Goal: Navigation & Orientation: Find specific page/section

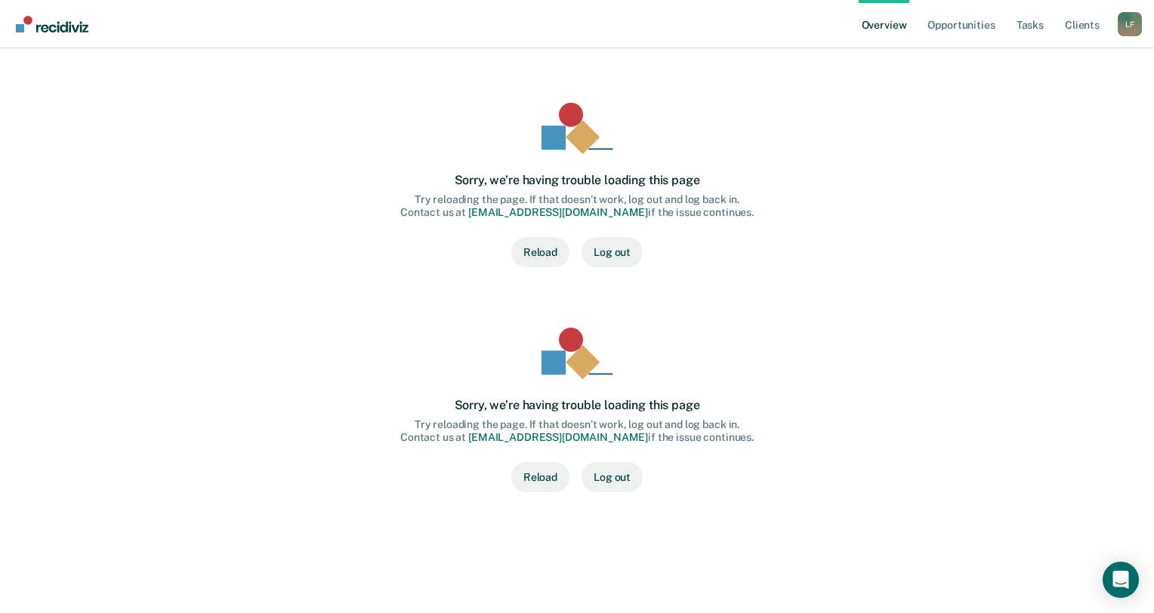
click at [531, 251] on button "Reload" at bounding box center [540, 252] width 58 height 30
click at [1028, 27] on link "Tasks" at bounding box center [1030, 24] width 33 height 48
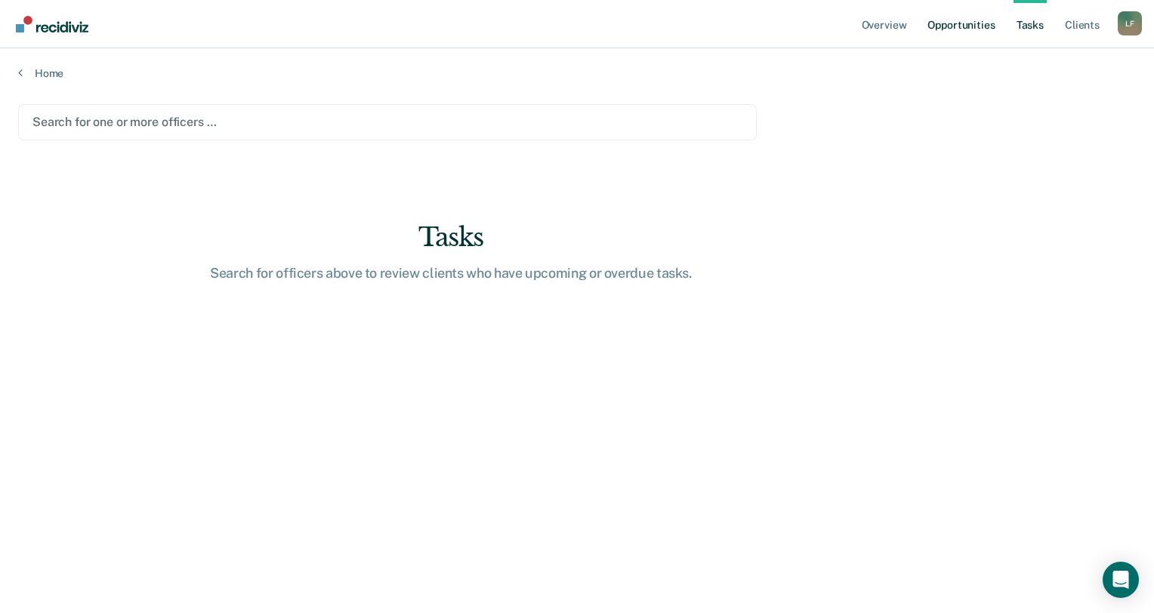
click at [991, 29] on link "Opportunities" at bounding box center [960, 24] width 73 height 48
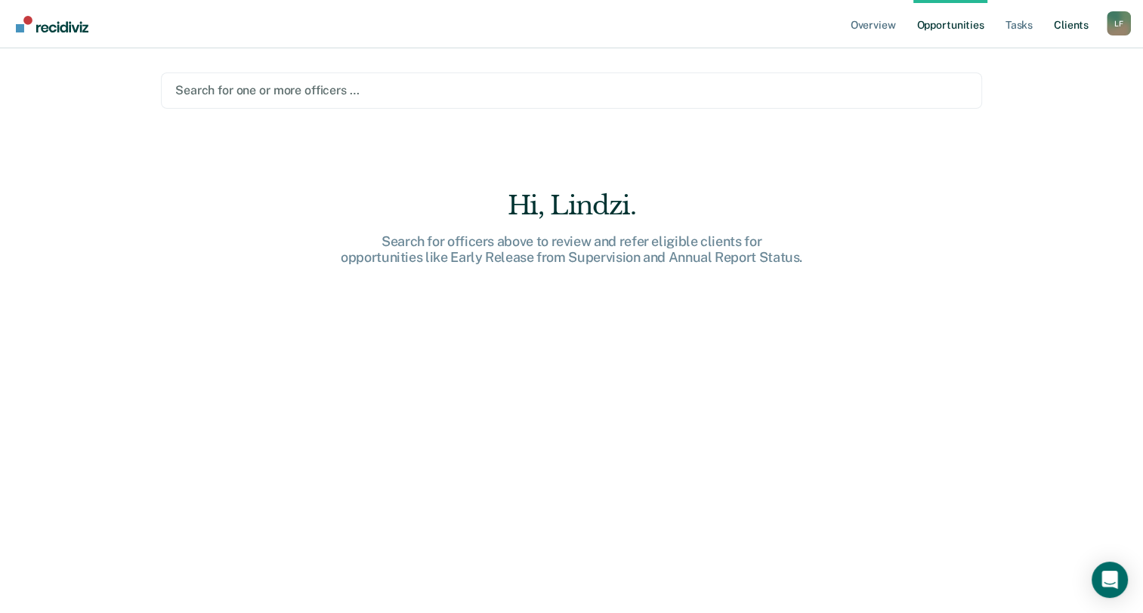
click at [1060, 26] on link "Client s" at bounding box center [1071, 24] width 41 height 48
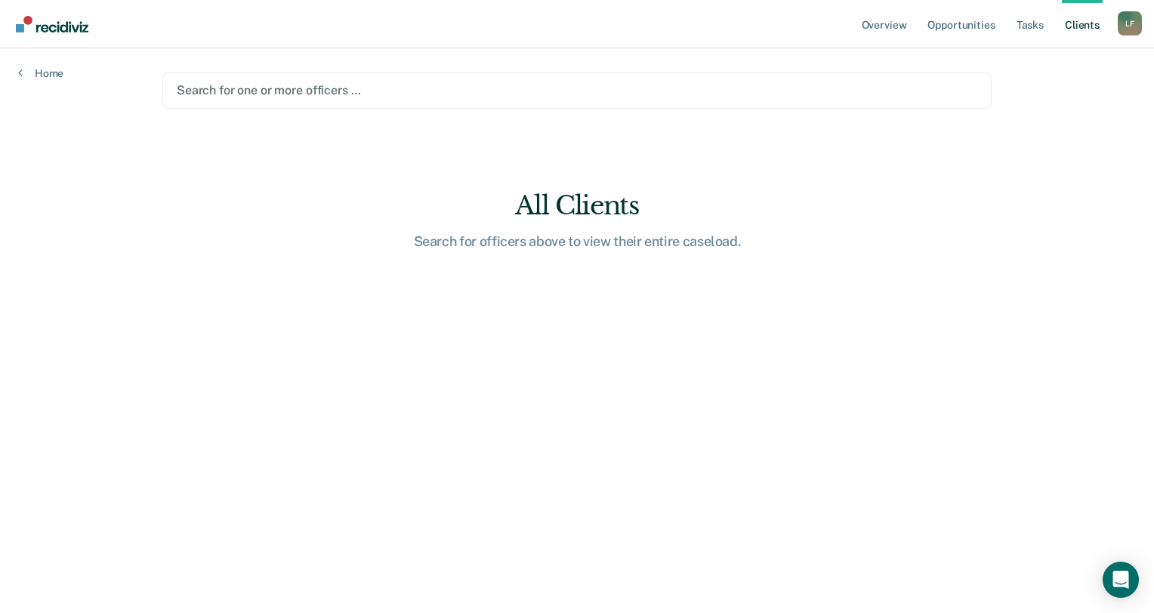
click at [1127, 22] on div "L F" at bounding box center [1130, 23] width 24 height 24
click at [1035, 54] on div "Overview Opportunities Tasks Client s [PERSON_NAME] [PERSON_NAME] Profile How i…" at bounding box center [577, 306] width 1154 height 613
click at [875, 23] on link "Overview" at bounding box center [884, 24] width 51 height 48
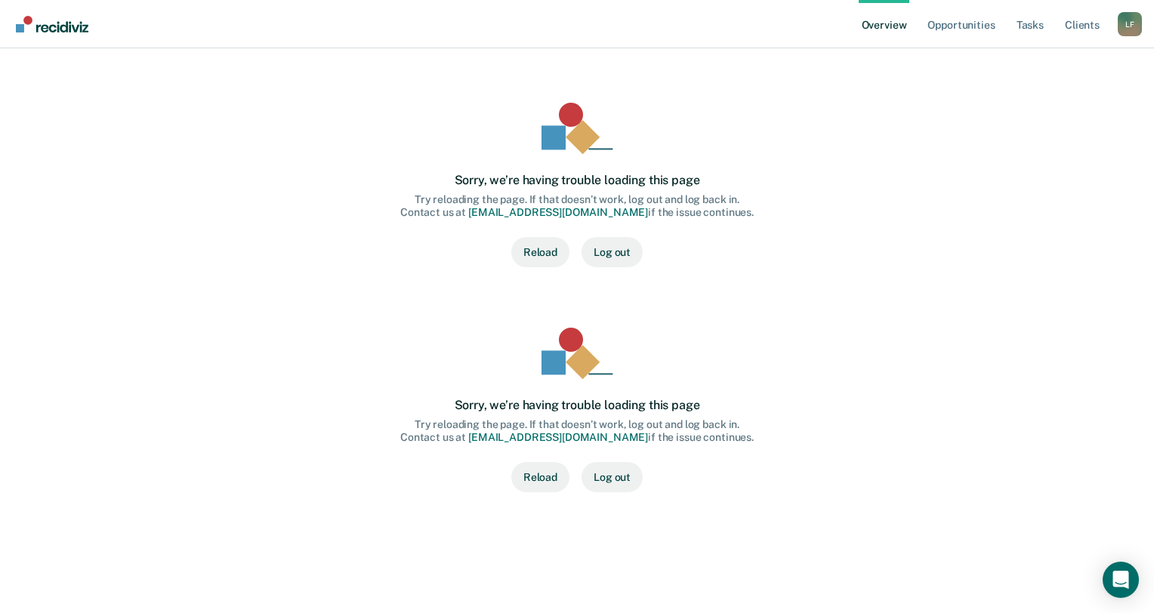
click at [1123, 27] on div "L F" at bounding box center [1130, 24] width 24 height 24
click at [1023, 63] on link "Profile" at bounding box center [1069, 60] width 122 height 13
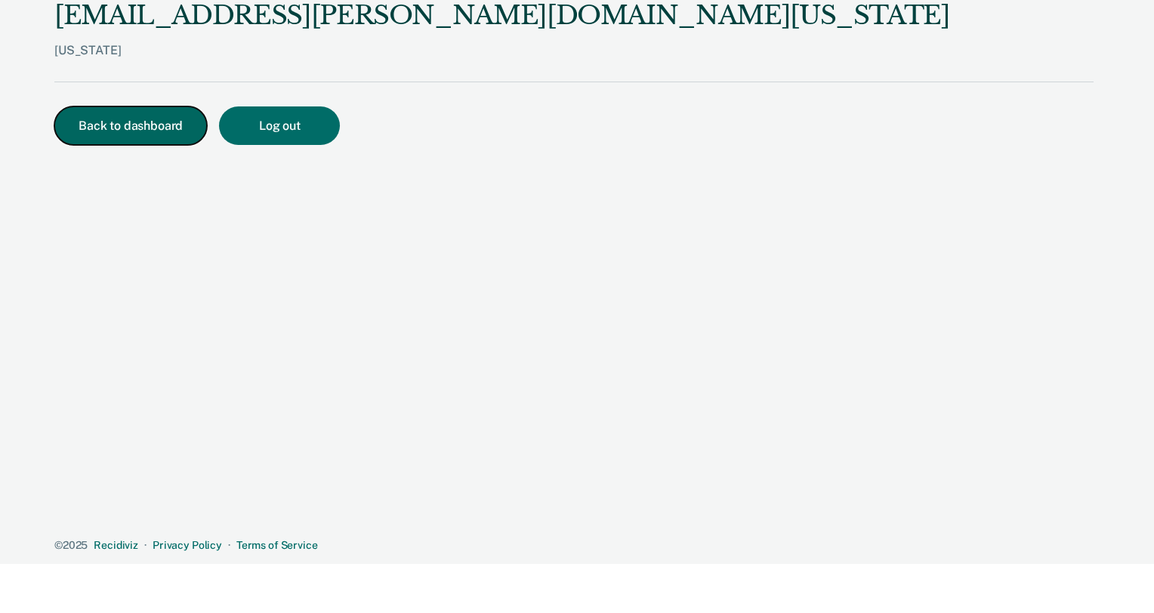
click at [139, 128] on button "Back to dashboard" at bounding box center [130, 125] width 153 height 39
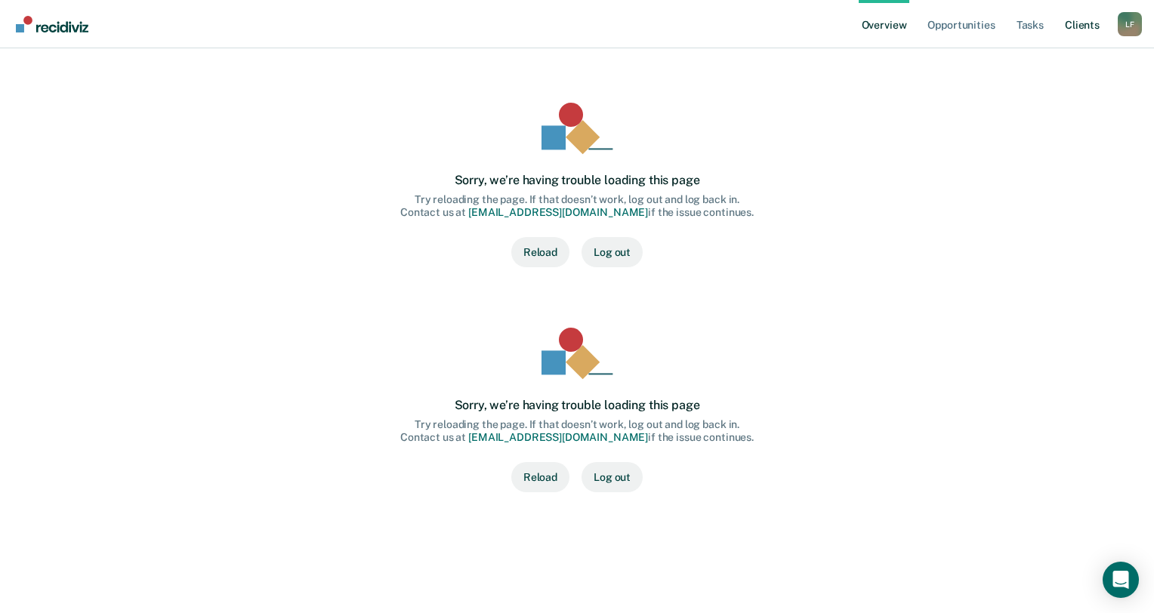
click at [1090, 24] on link "Client s" at bounding box center [1082, 24] width 41 height 48
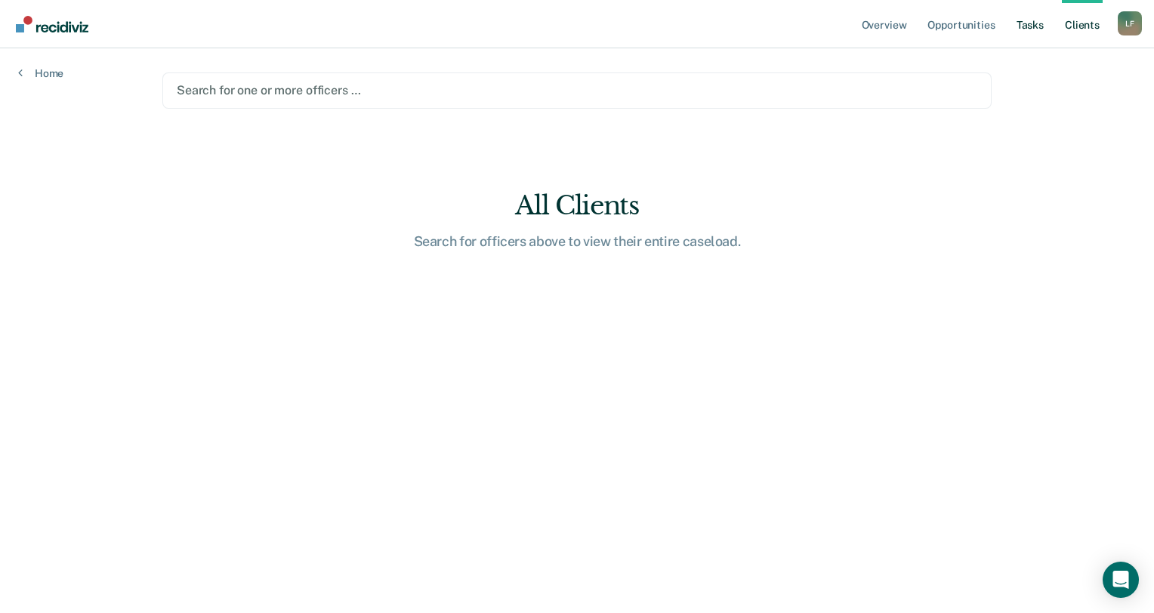
click at [1019, 36] on link "Tasks" at bounding box center [1030, 24] width 33 height 48
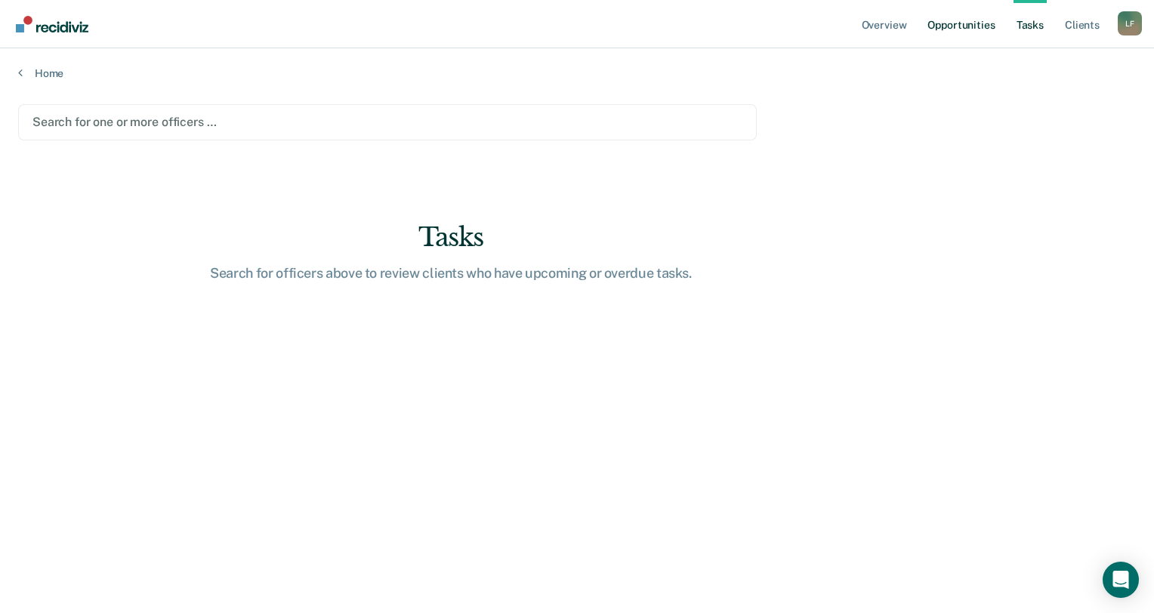
click at [988, 35] on link "Opportunities" at bounding box center [960, 24] width 73 height 48
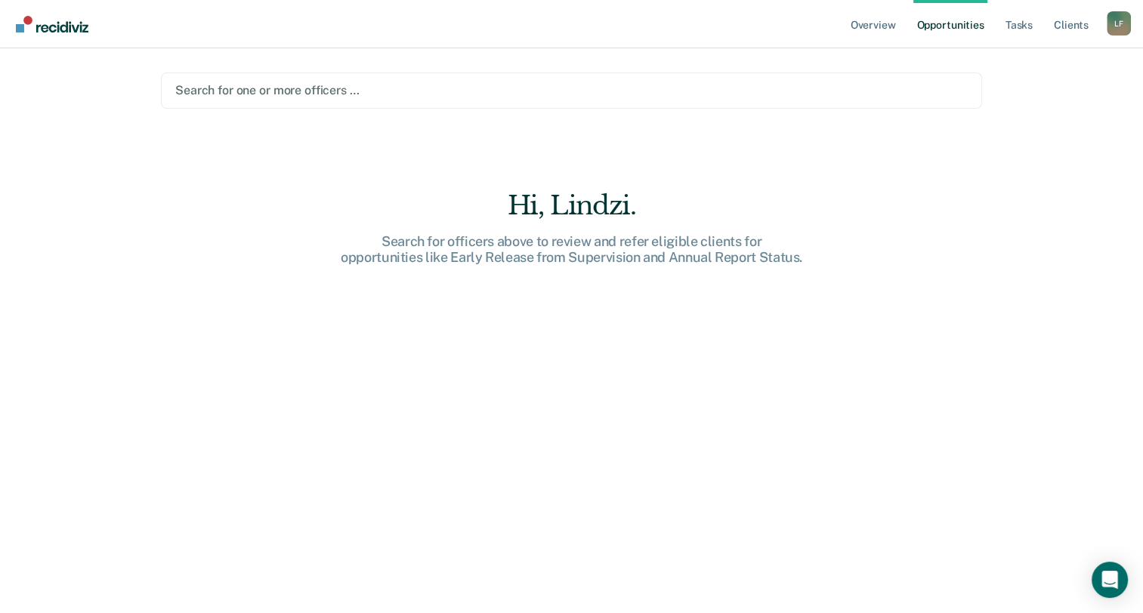
click at [1130, 38] on div "[PERSON_NAME] [PERSON_NAME] Profile How it works Log Out" at bounding box center [1119, 25] width 24 height 29
click at [1131, 29] on div "Overview Opportunities Tasks Client s [PERSON_NAME] [PERSON_NAME] Profile How i…" at bounding box center [571, 24] width 1143 height 48
click at [1112, 29] on div "L F" at bounding box center [1119, 23] width 24 height 24
click at [1076, 23] on link "Client s" at bounding box center [1071, 24] width 41 height 48
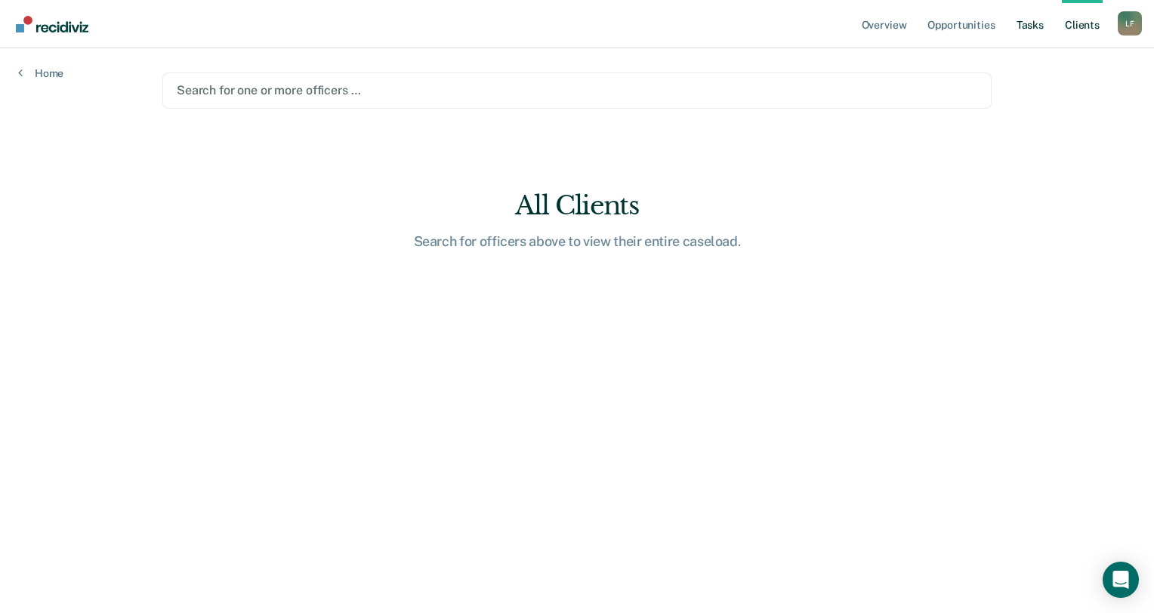
click at [1018, 26] on link "Tasks" at bounding box center [1030, 24] width 33 height 48
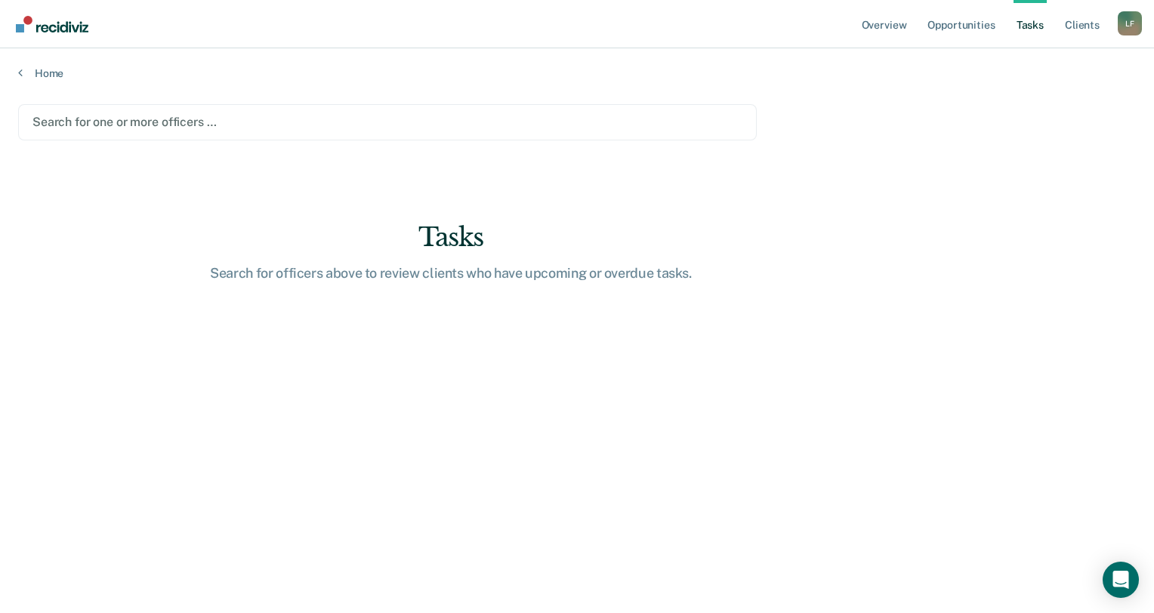
click at [15, 125] on main "Search for one or more officers … Tasks Search for officers above to review cli…" at bounding box center [577, 344] width 1154 height 529
click at [15, 73] on div "Home" at bounding box center [577, 64] width 1154 height 32
click at [20, 73] on icon at bounding box center [20, 72] width 5 height 12
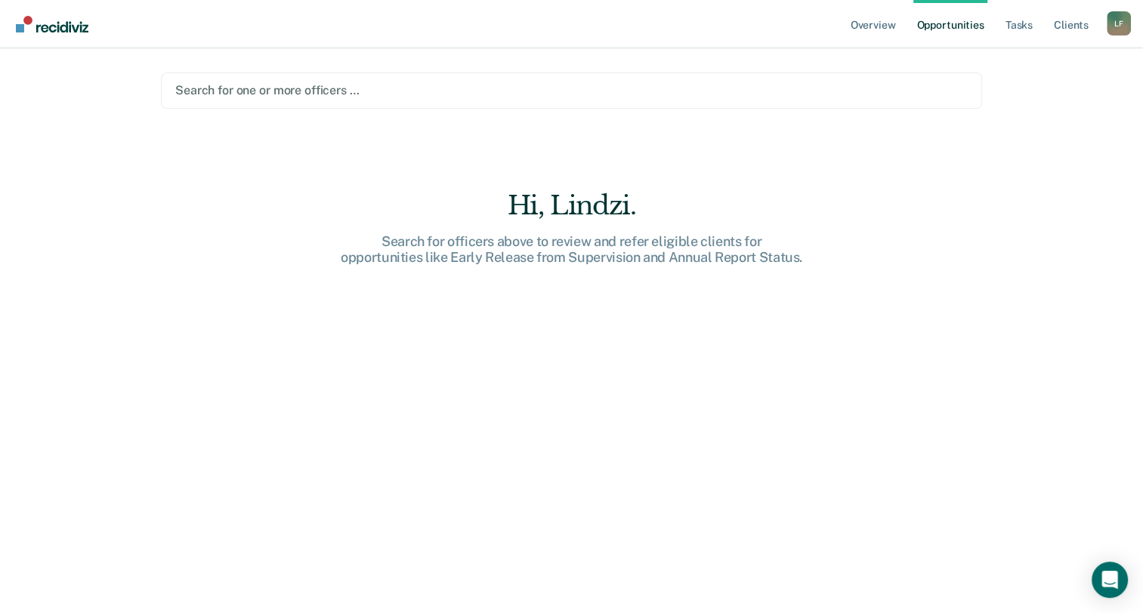
click at [72, 31] on img "Go to Recidiviz Home" at bounding box center [52, 24] width 73 height 17
